Goal: Find specific page/section: Find specific page/section

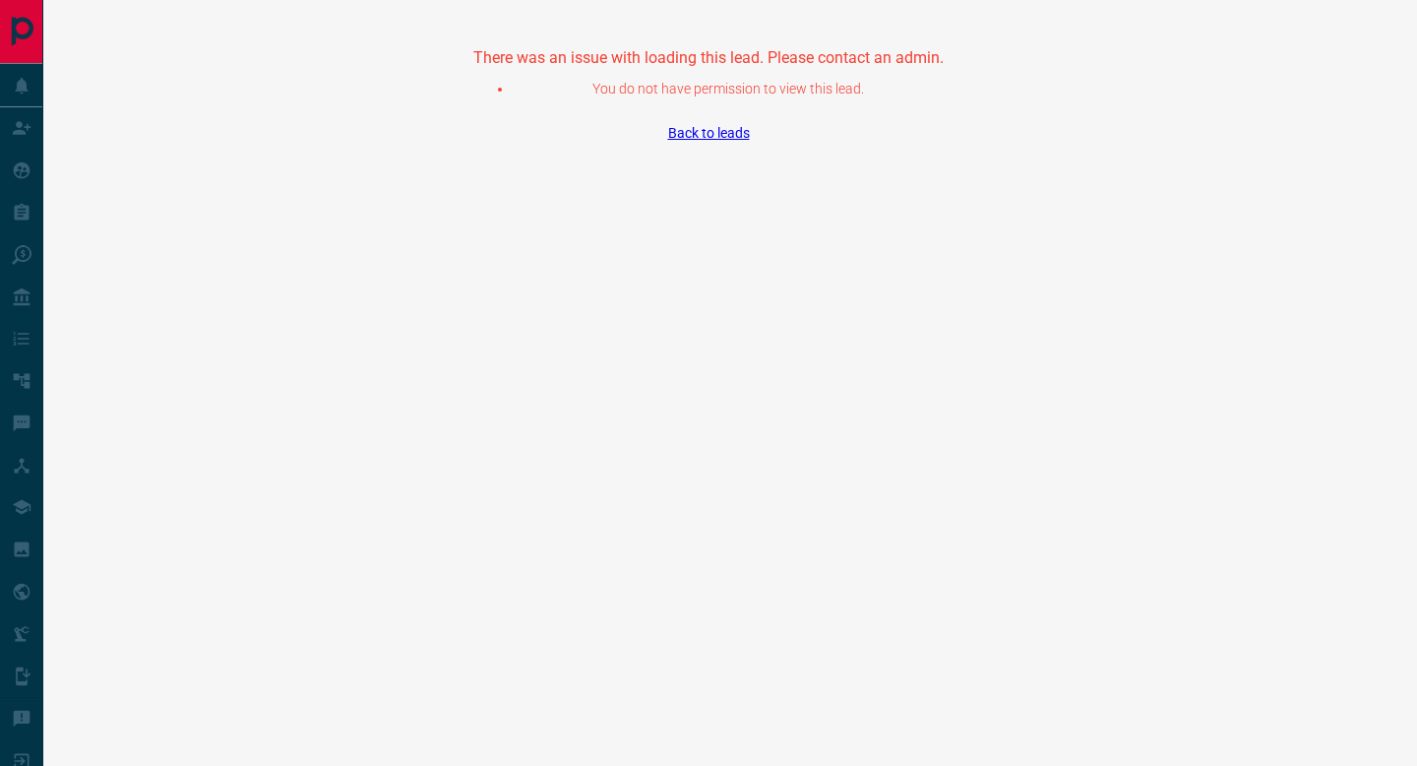
click at [707, 140] on section "There was an issue with loading this lead. Please contact an admin. You do not …" at bounding box center [708, 82] width 1417 height 164
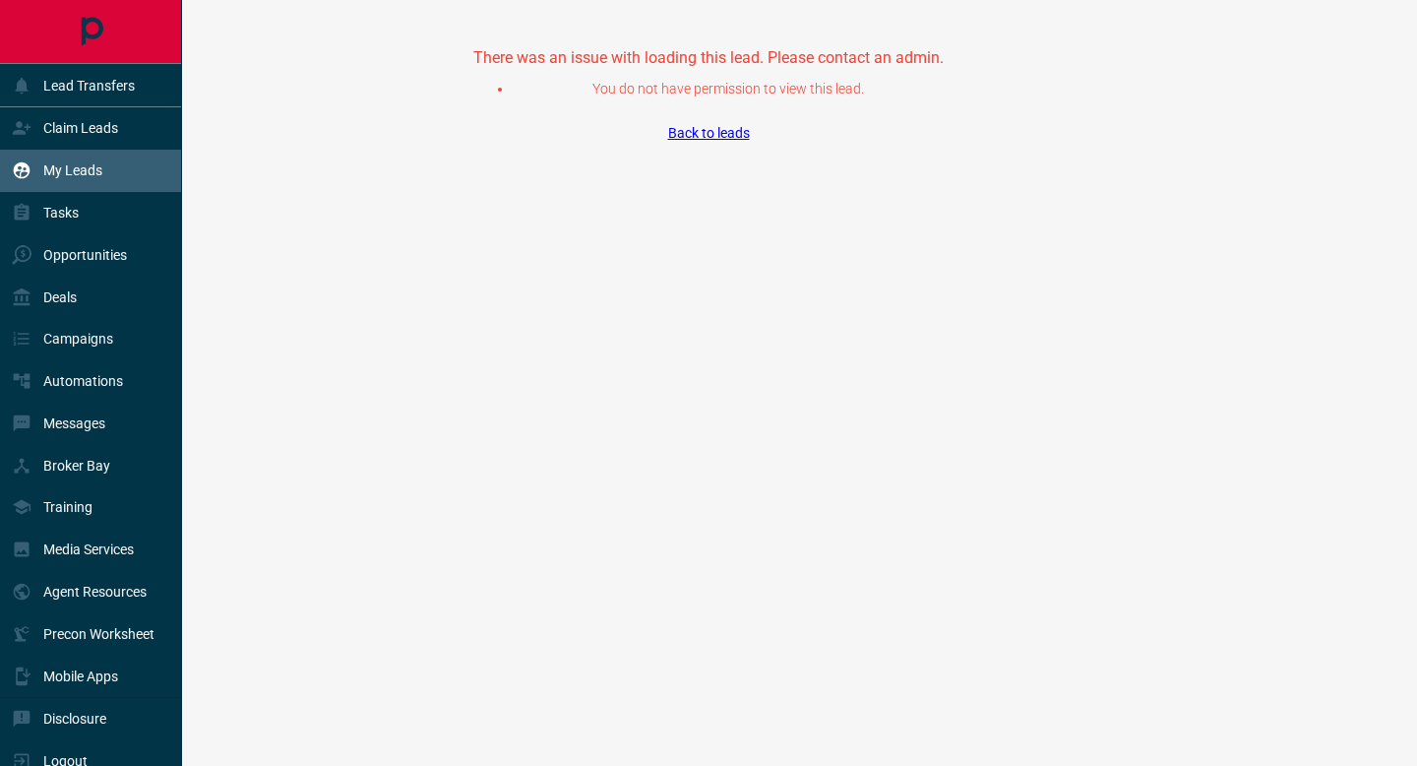
click at [3, 174] on div "My Leads" at bounding box center [91, 171] width 182 height 42
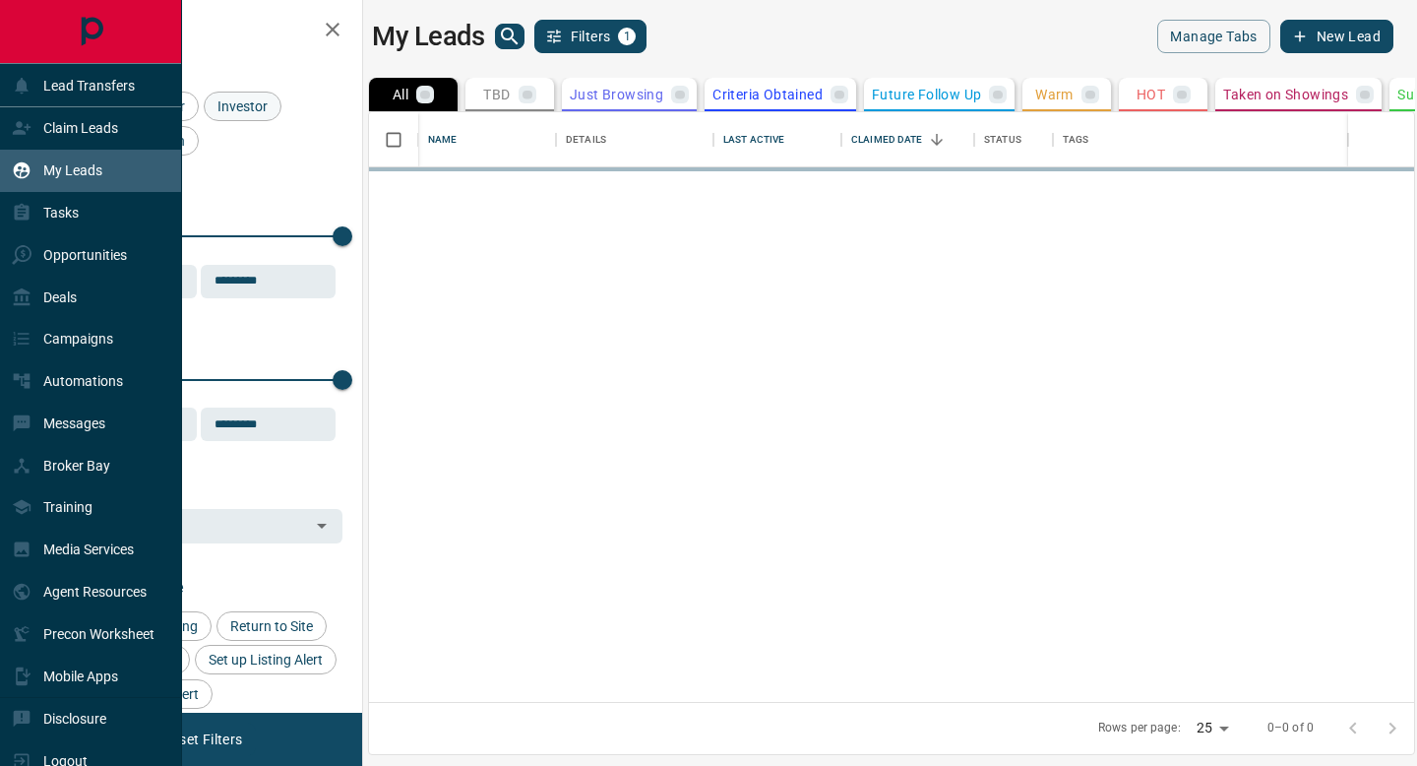
scroll to position [589, 1045]
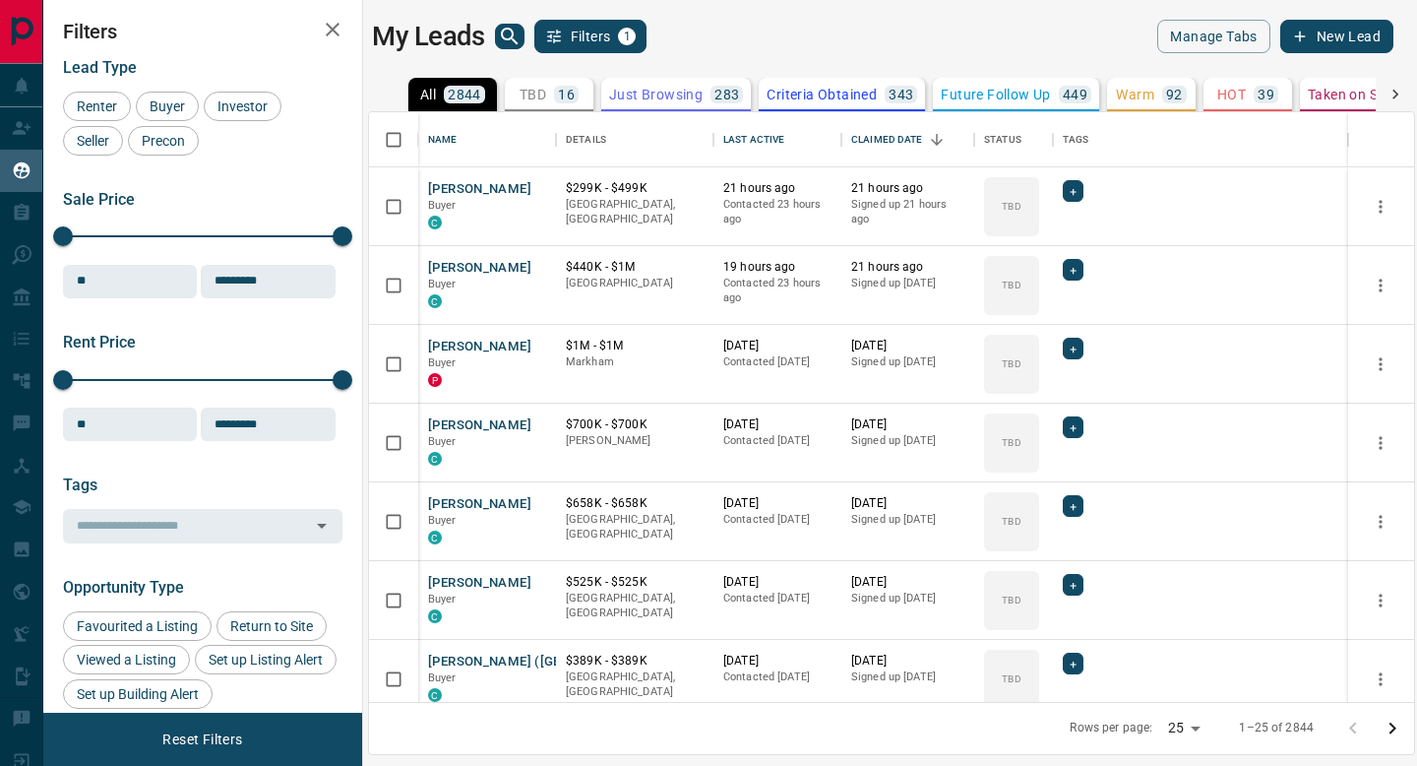
click at [501, 37] on icon "search button" at bounding box center [510, 37] width 24 height 24
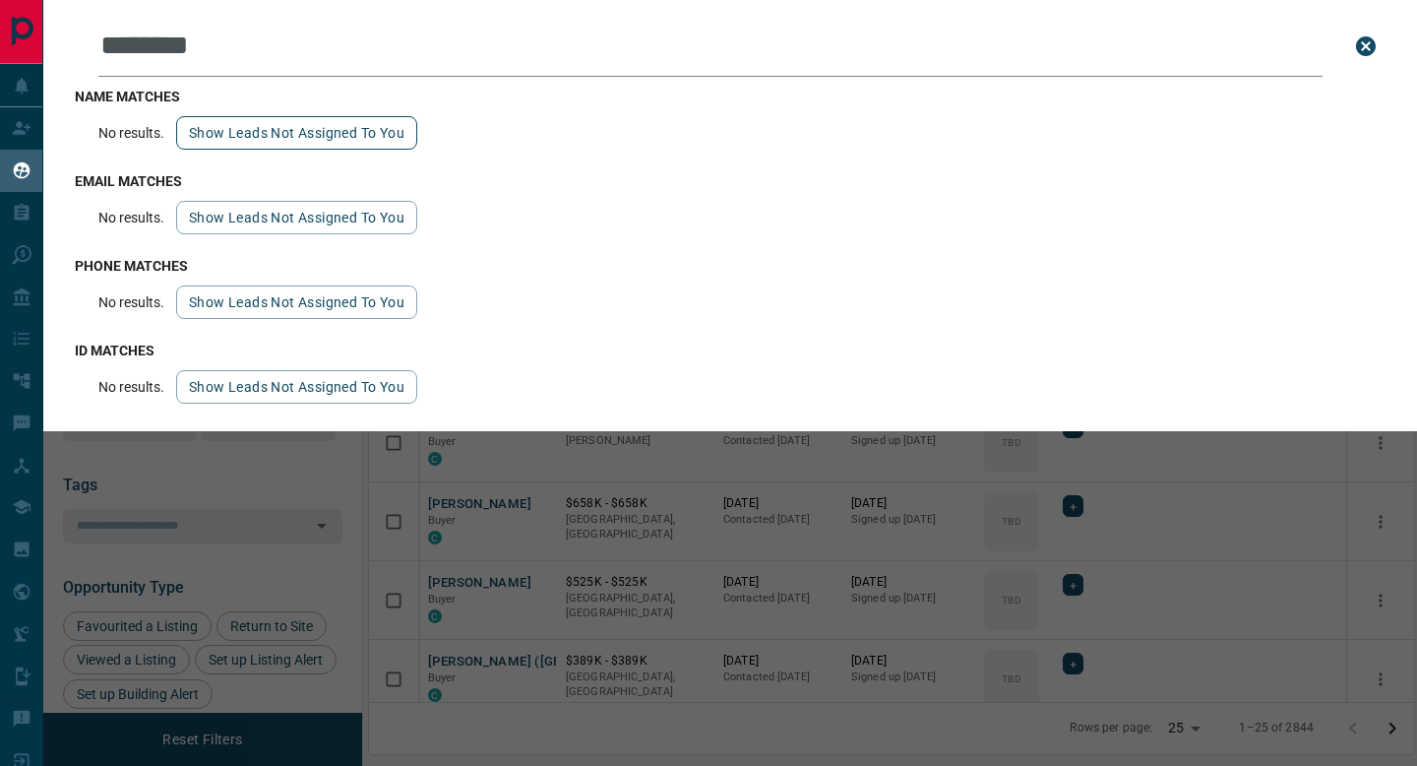
type input "********"
click at [341, 143] on button "Show leads not assigned to you" at bounding box center [296, 132] width 241 height 33
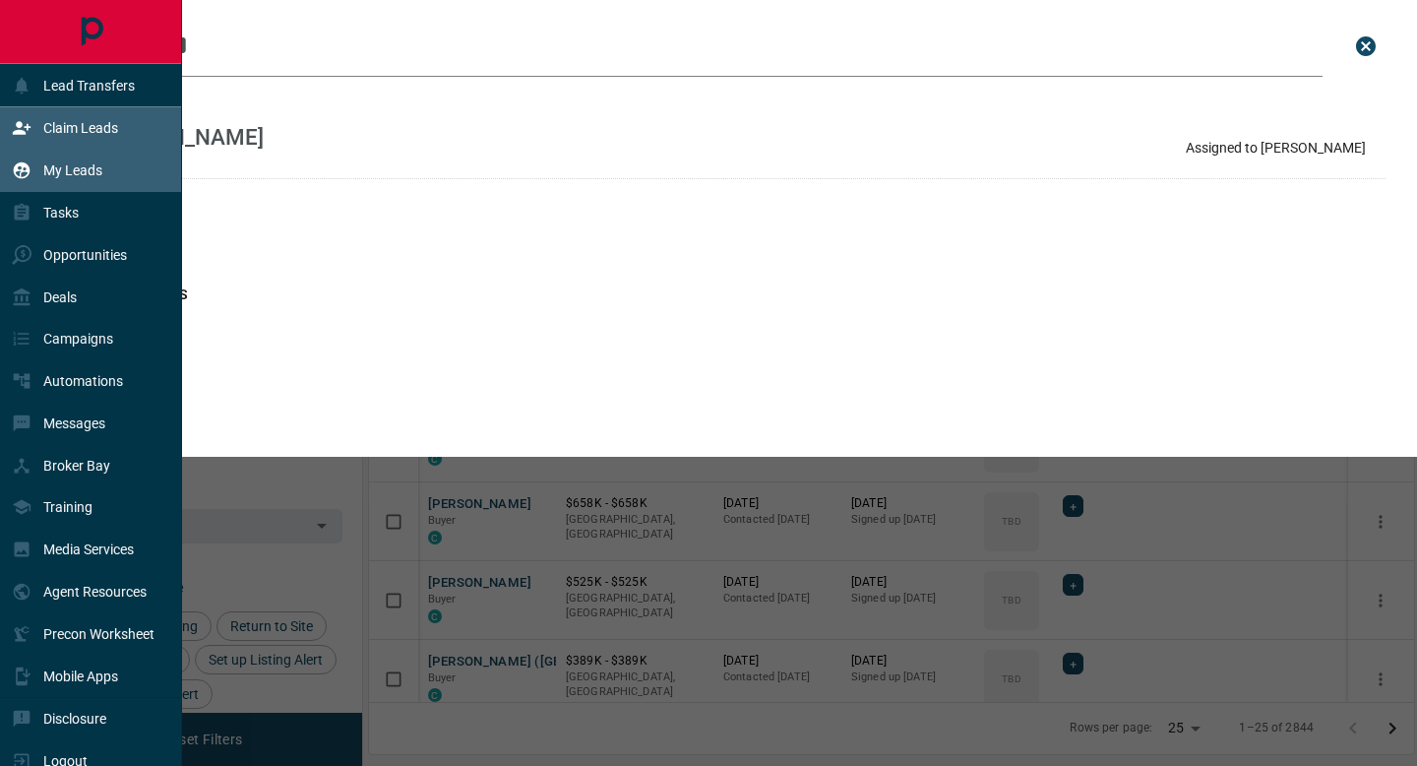
click at [12, 118] on icon at bounding box center [22, 128] width 20 height 20
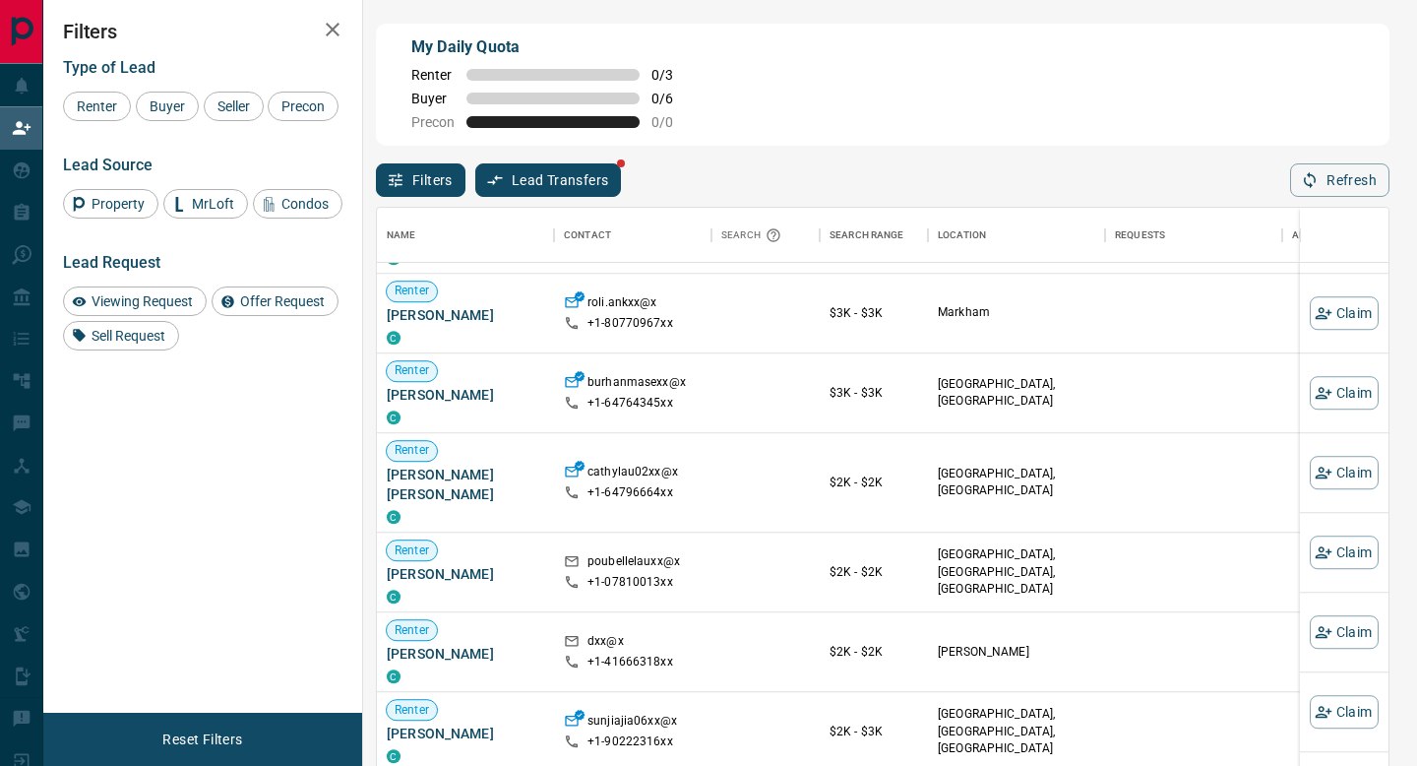
scroll to position [1505, 0]
